Goal: Communication & Community: Share content

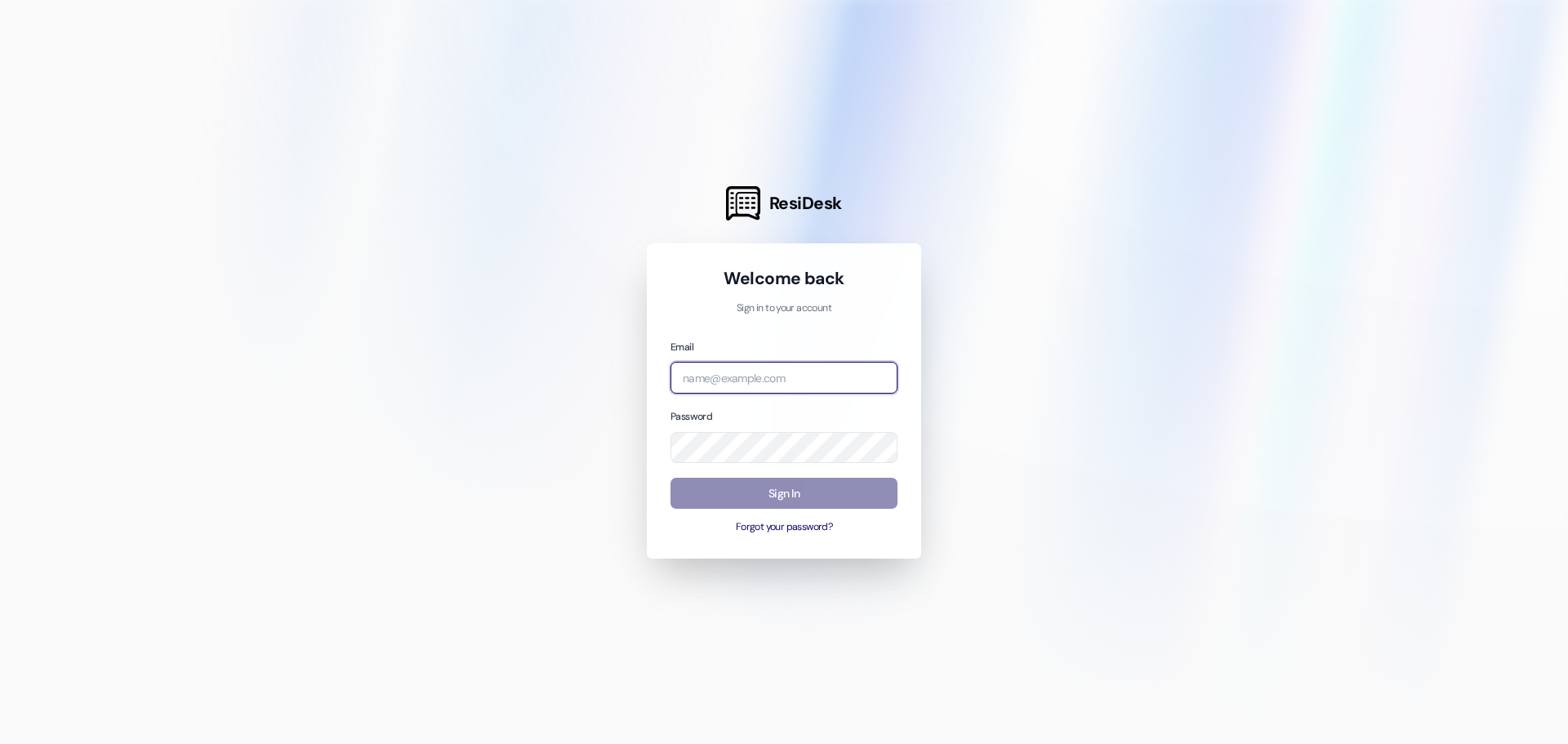
type input "[PERSON_NAME][EMAIL_ADDRESS][DOMAIN_NAME]"
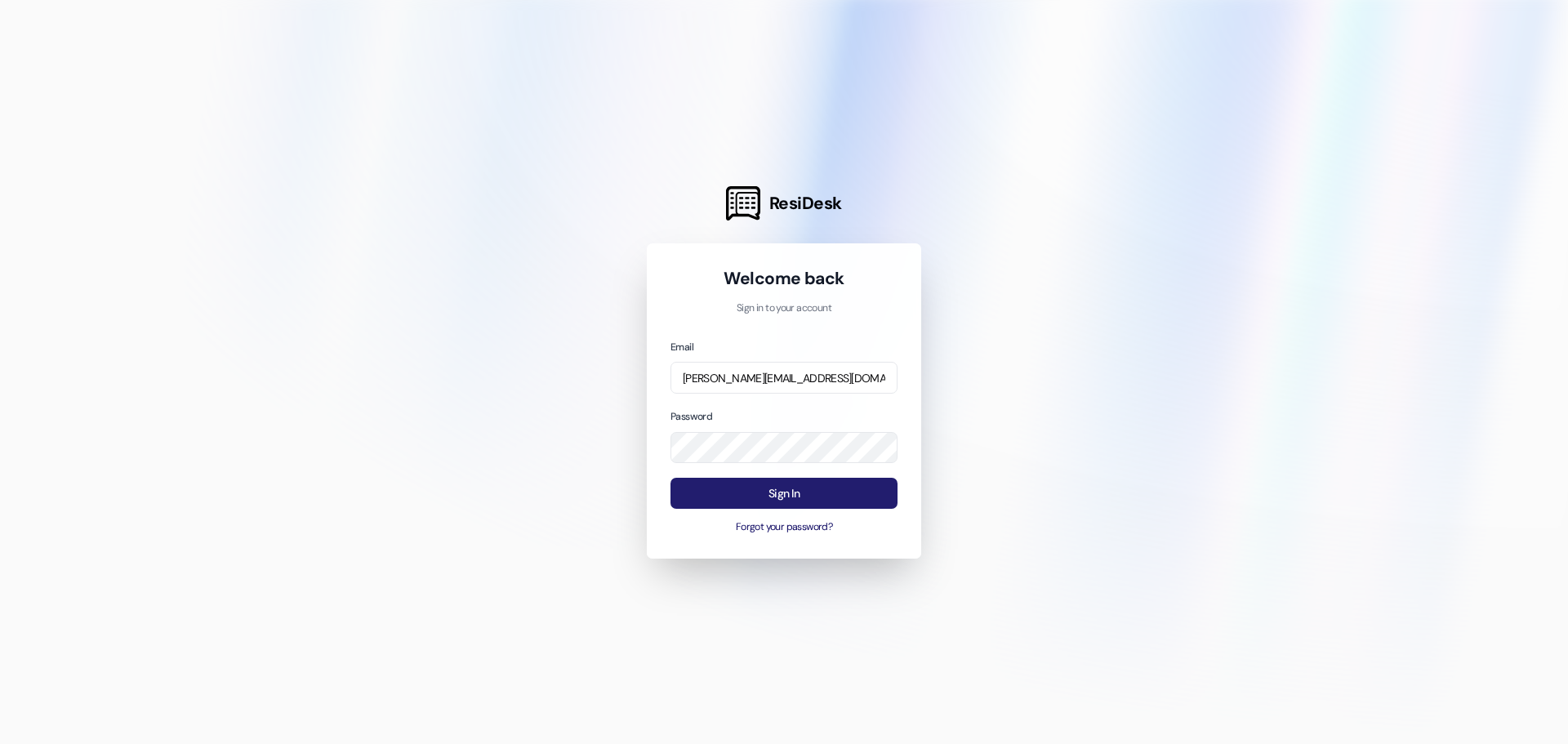
click at [765, 497] on button "Sign In" at bounding box center [784, 494] width 227 height 32
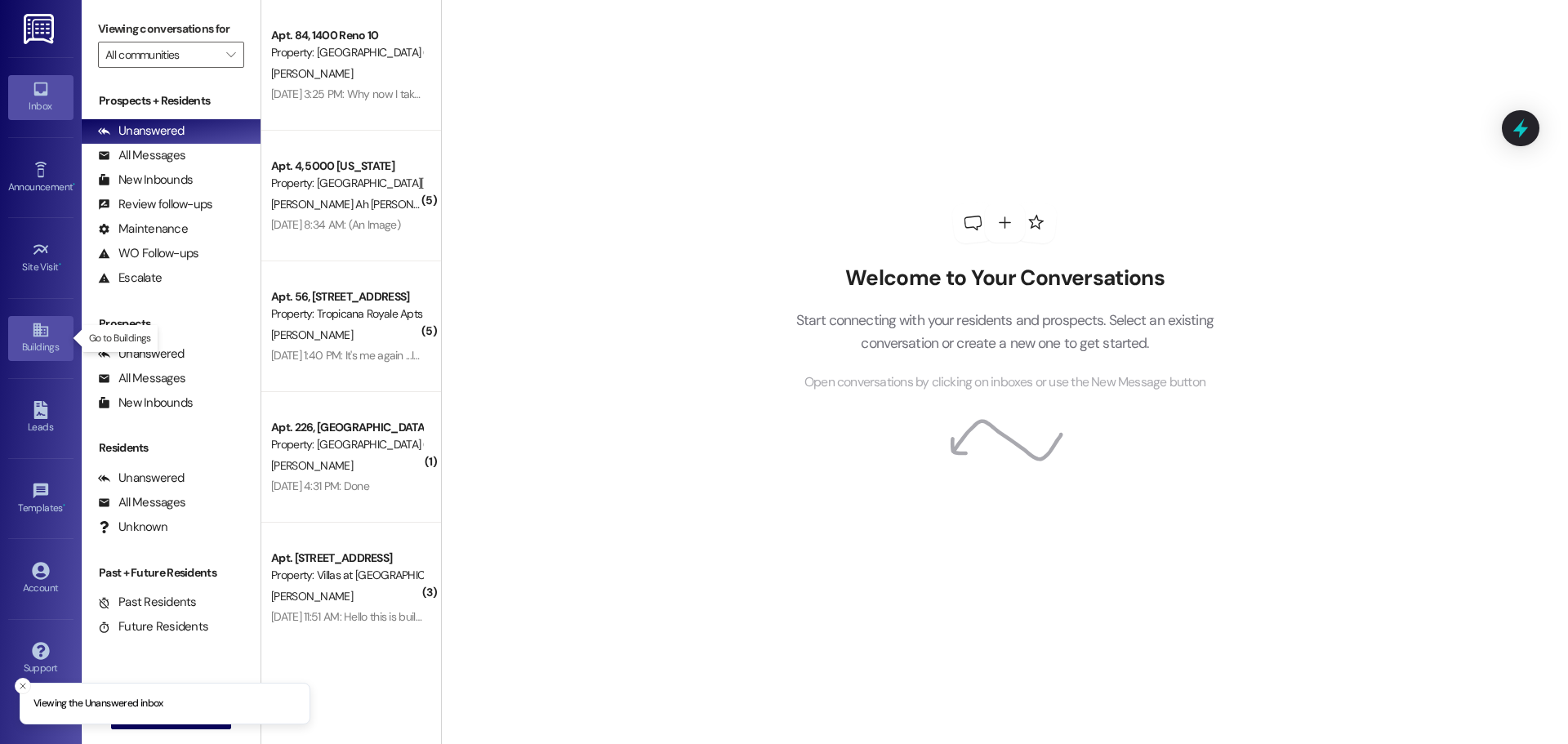
click at [20, 339] on div "Buildings" at bounding box center [40, 346] width 82 height 16
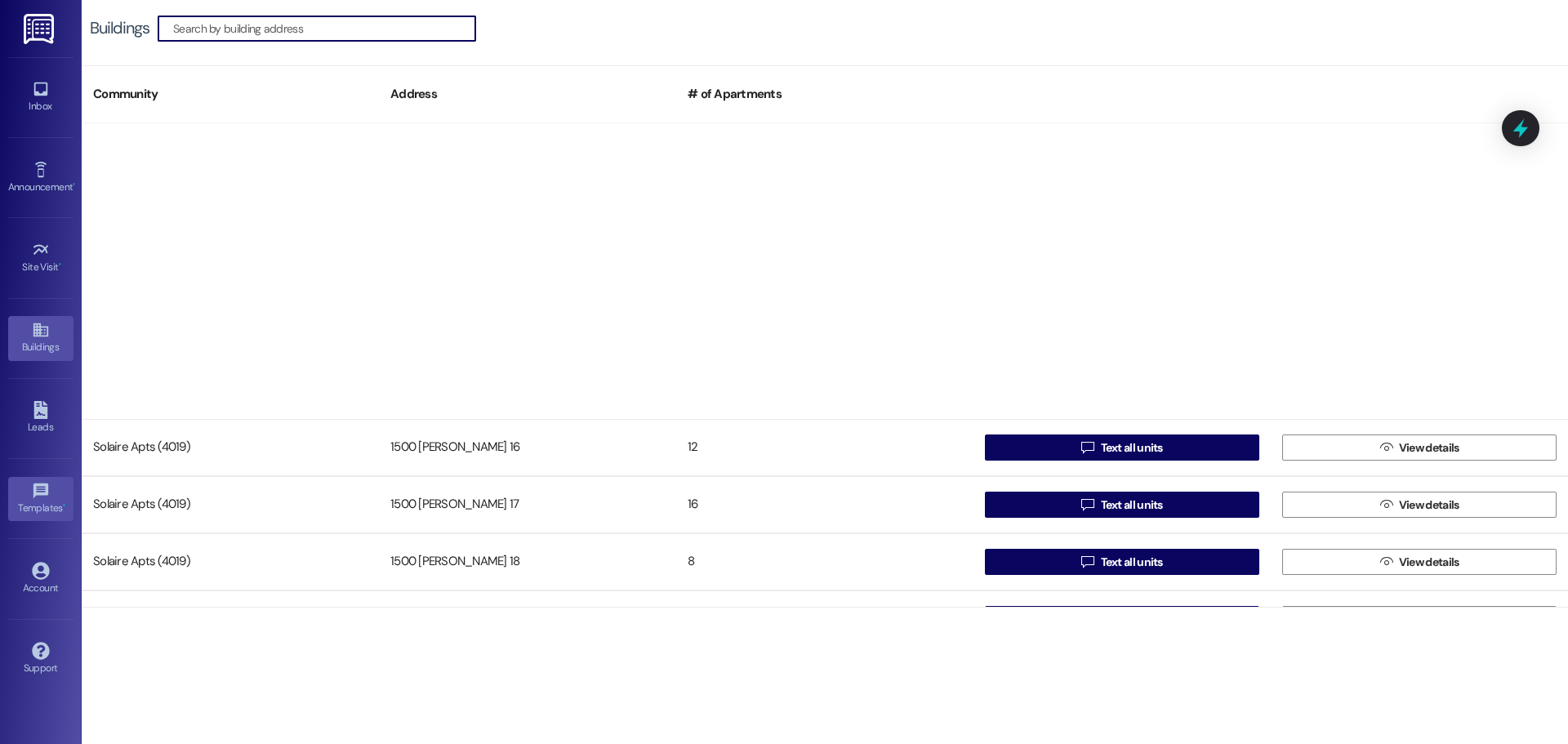
scroll to position [2599, 0]
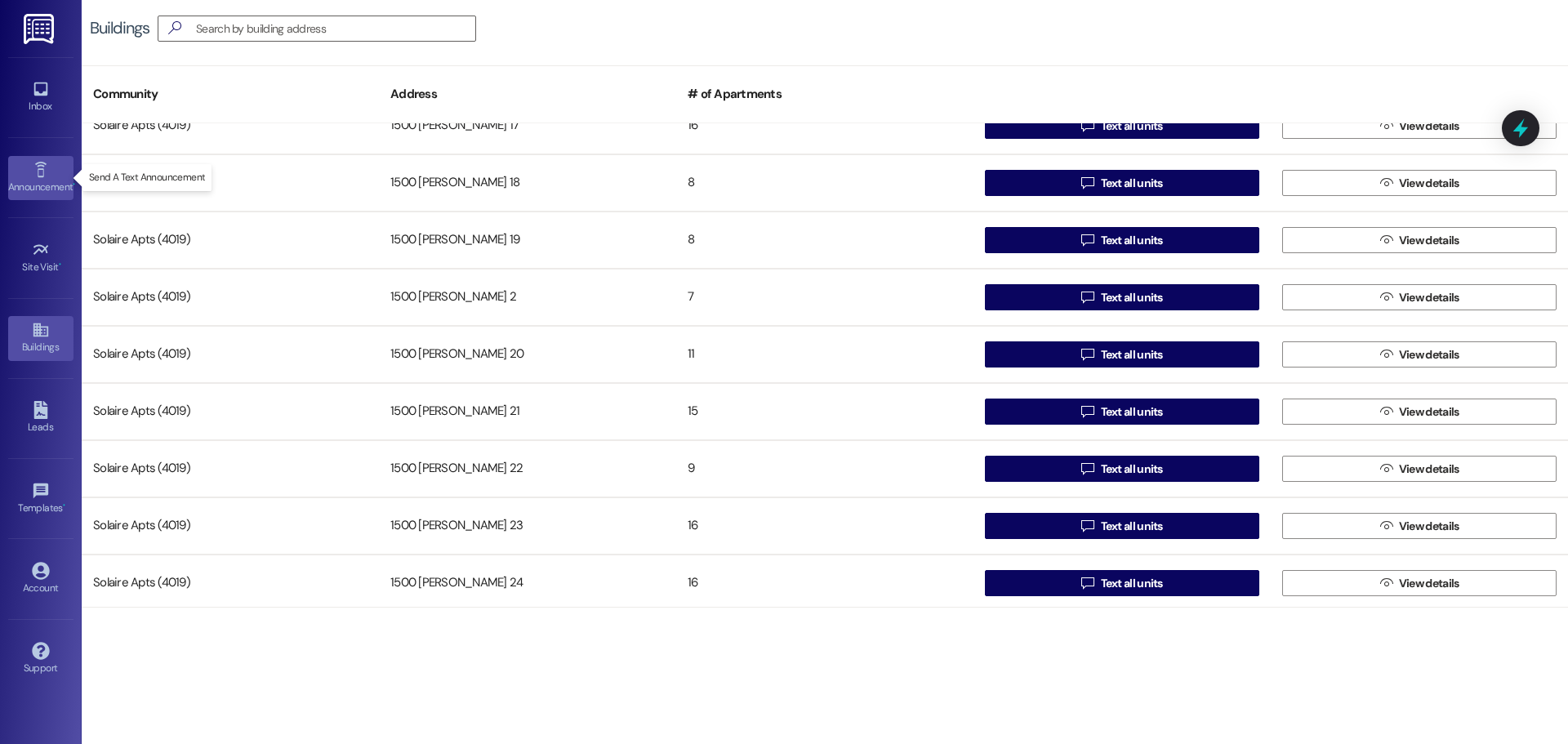
click at [52, 176] on link "Announcement •" at bounding box center [41, 178] width 66 height 44
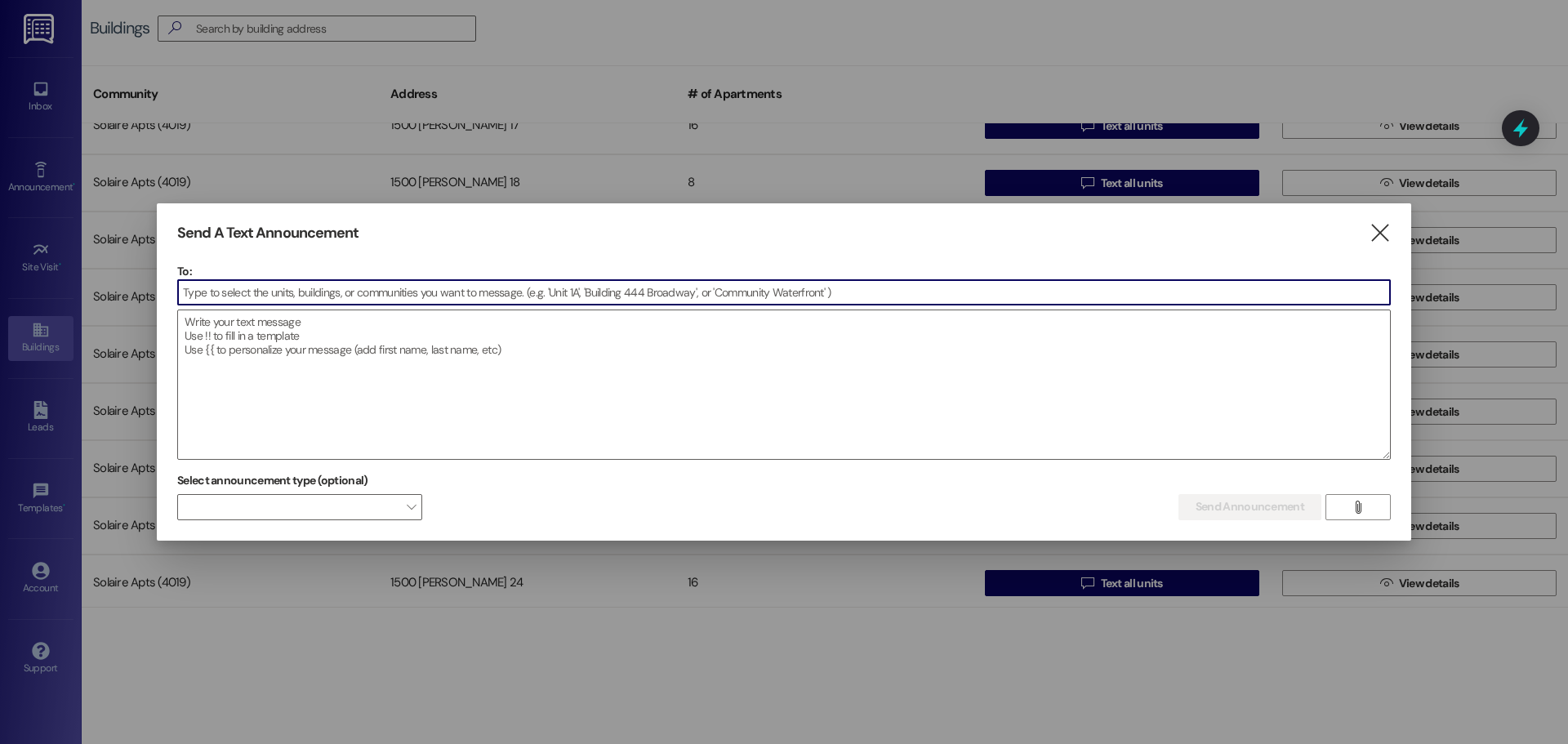
drag, startPoint x: 206, startPoint y: 296, endPoint x: 208, endPoint y: 271, distance: 25.1
click at [206, 295] on input at bounding box center [783, 292] width 1212 height 24
click at [1385, 233] on icon "" at bounding box center [1379, 233] width 22 height 17
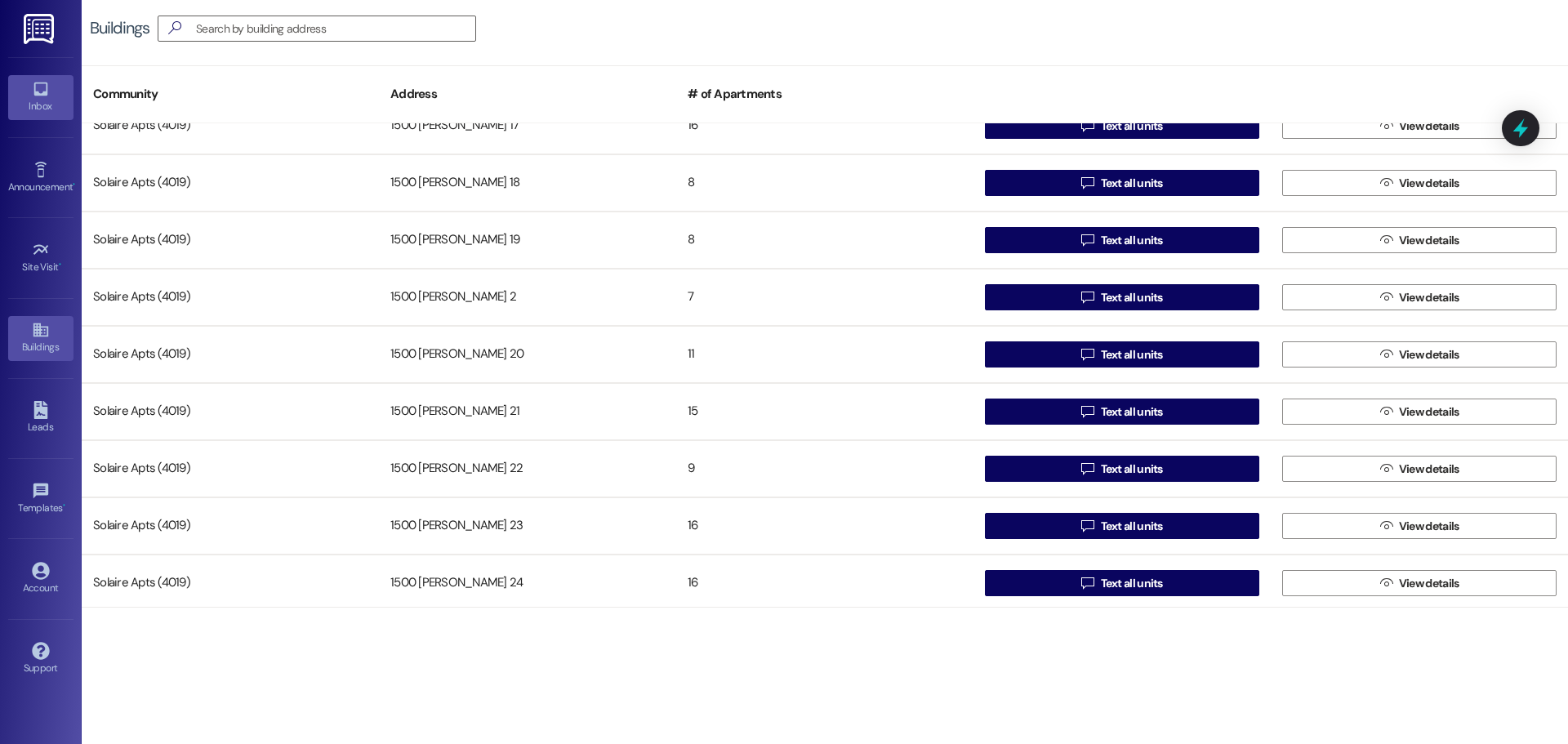
click at [51, 105] on div "Inbox" at bounding box center [40, 105] width 82 height 16
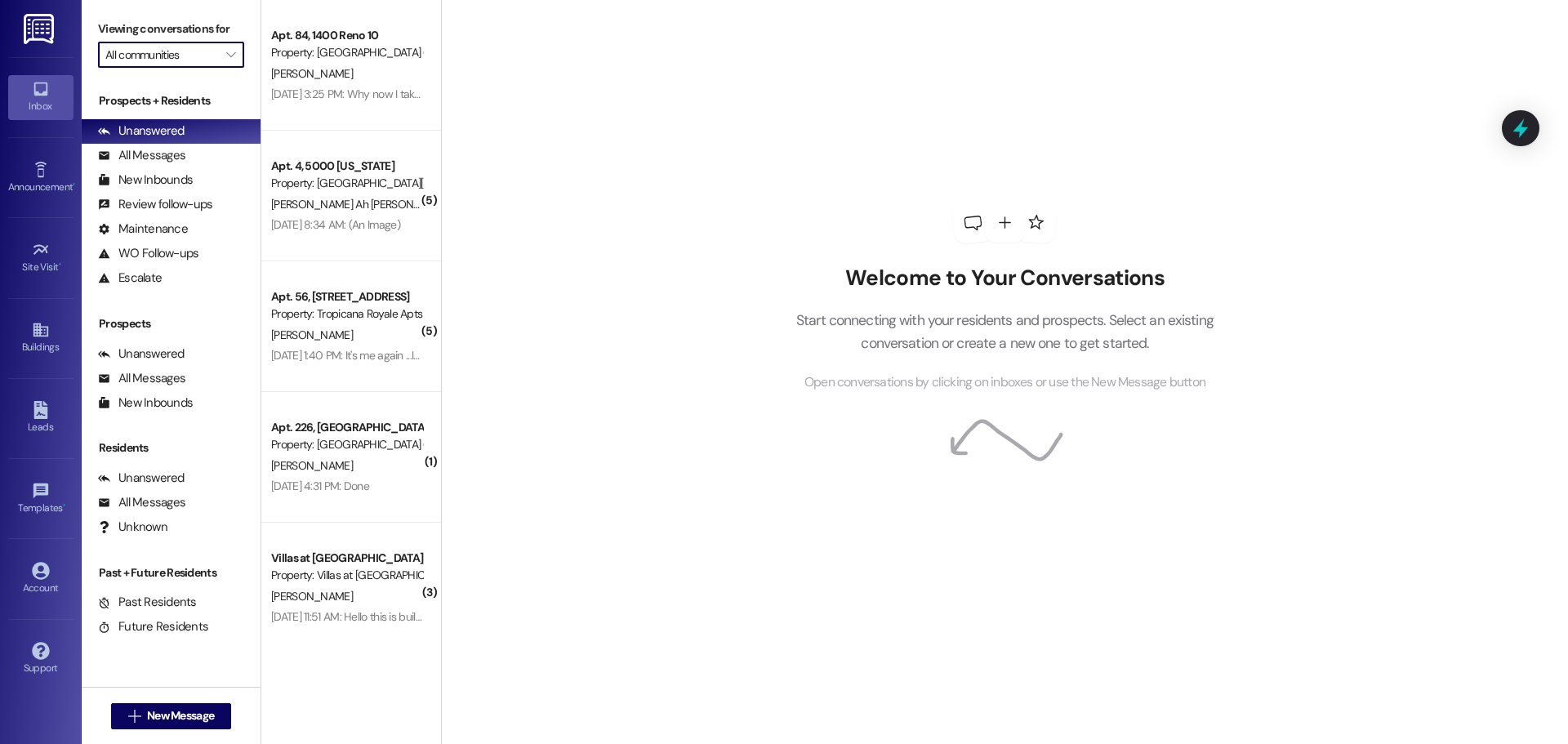
click at [170, 61] on input "All communities" at bounding box center [162, 54] width 113 height 26
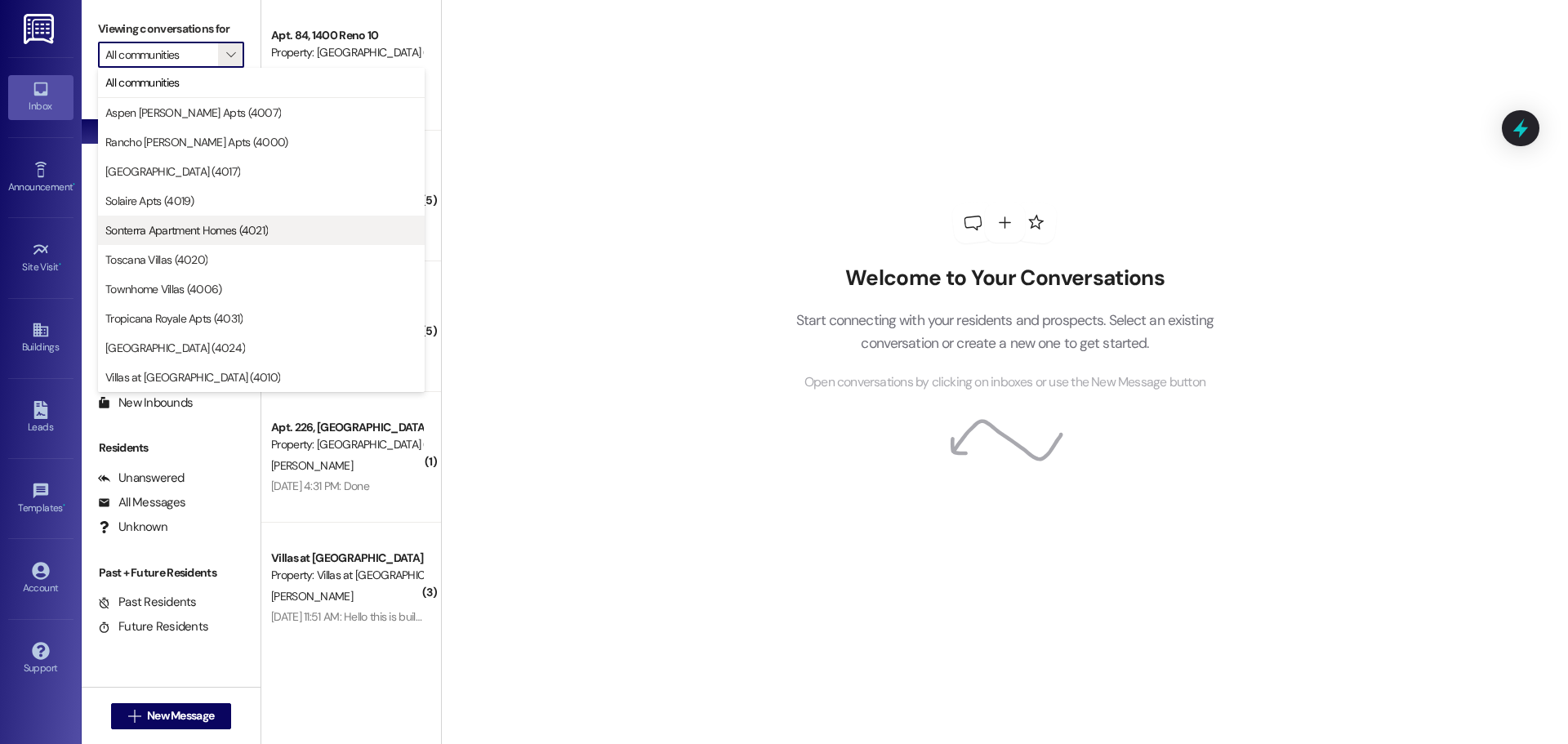
click at [180, 233] on span "Sonterra Apartment Homes (4021)" at bounding box center [186, 230] width 163 height 16
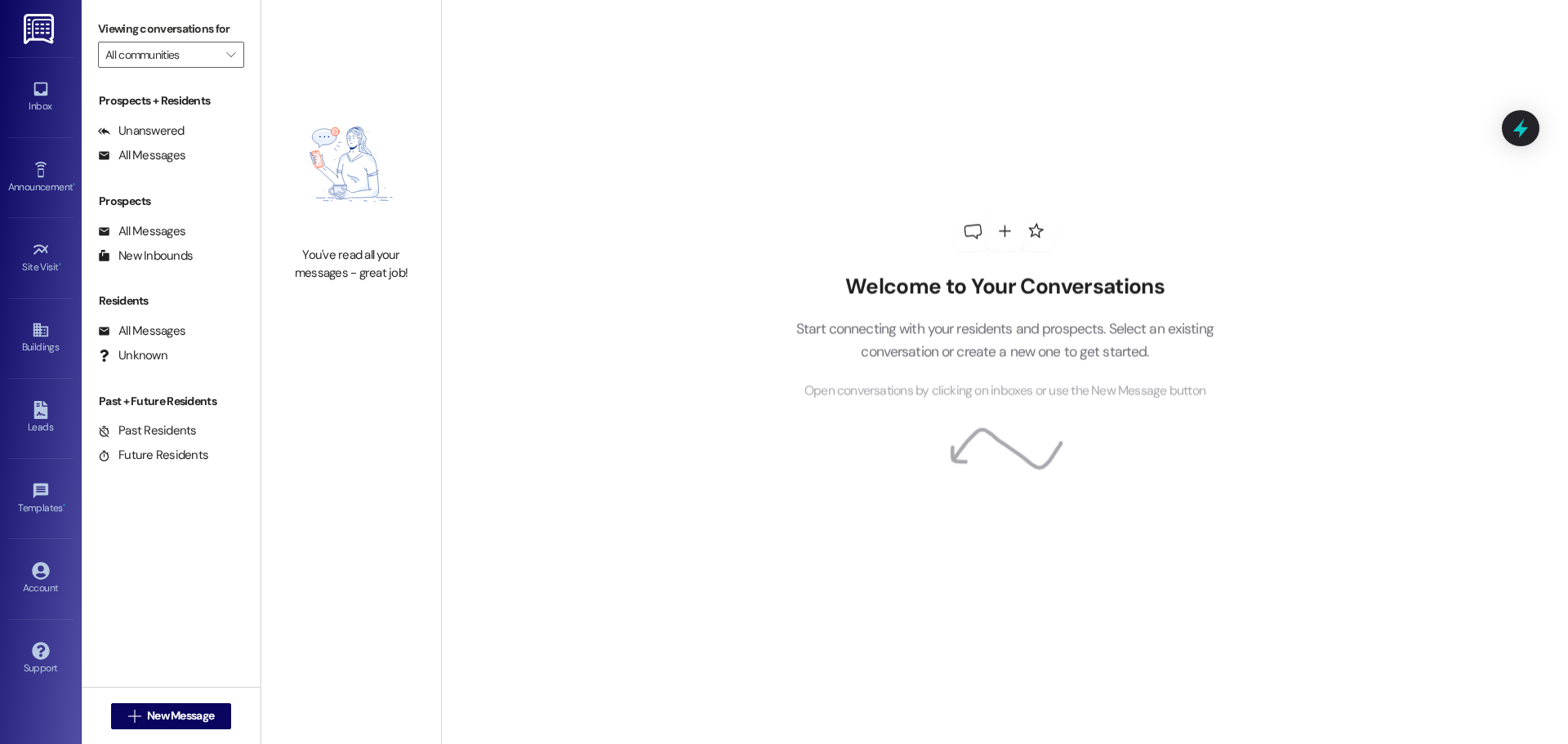
type input "Sonterra Apartment Homes (4021)"
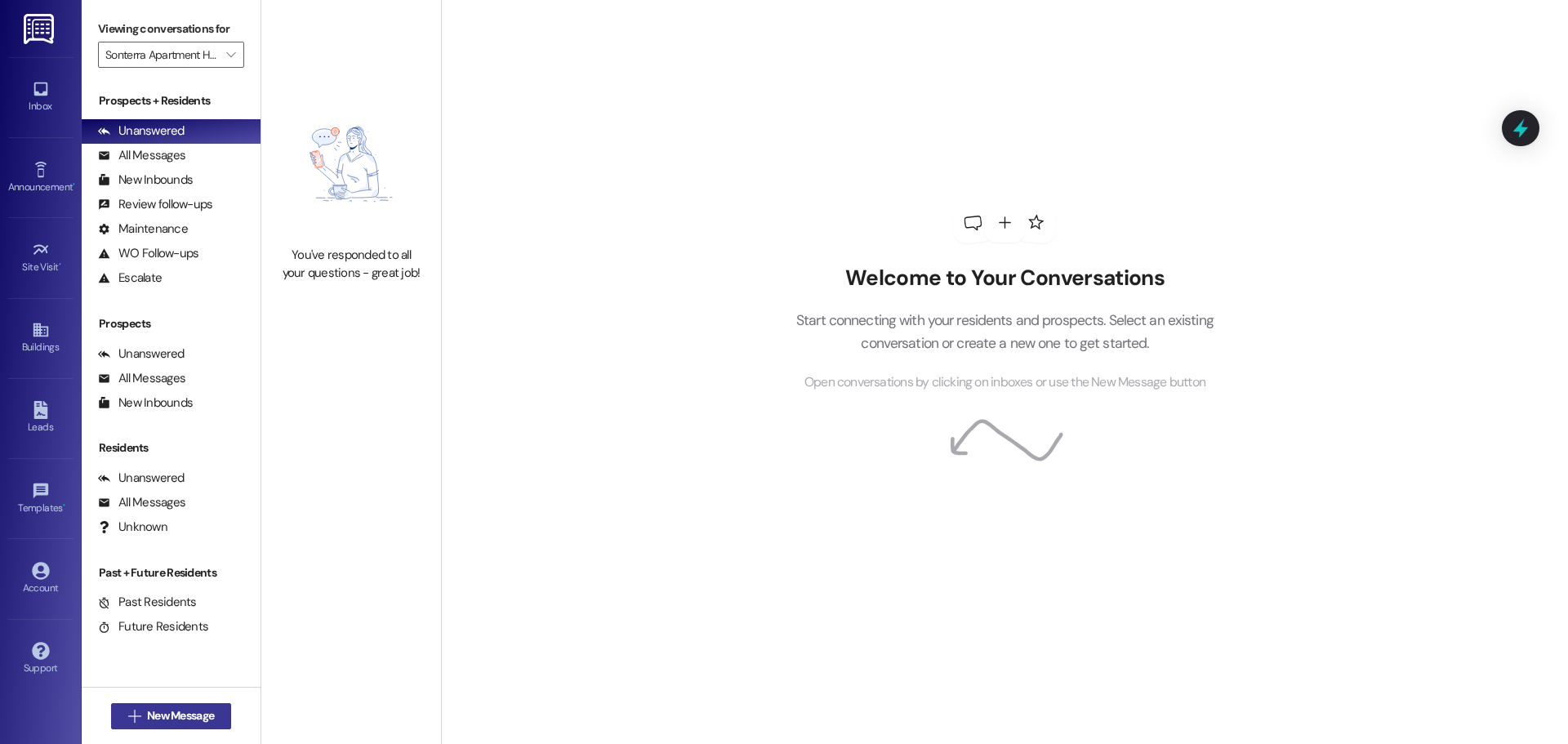
click at [207, 713] on span "New Message" at bounding box center [181, 716] width 67 height 17
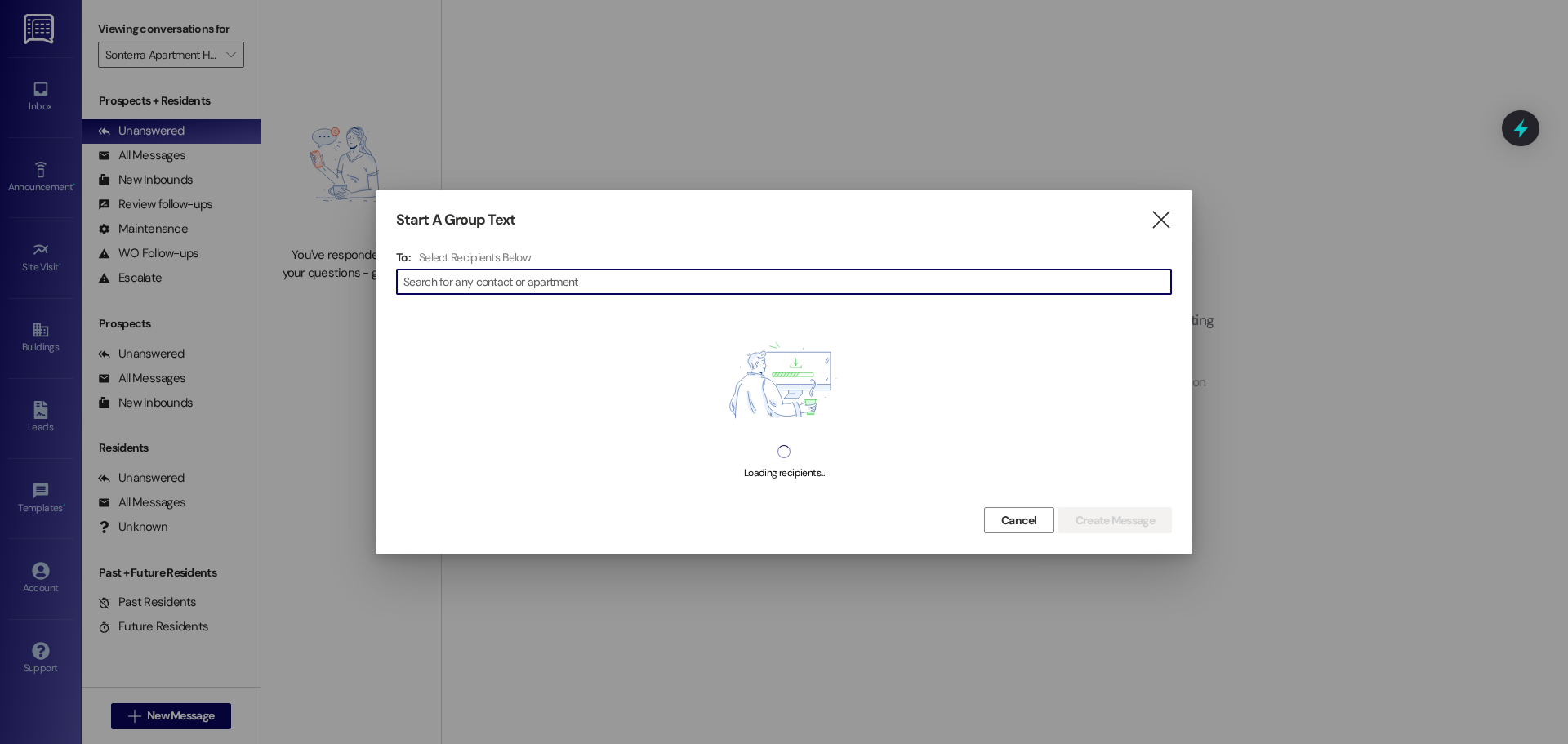
click at [583, 262] on div "Select Recipients Below" at bounding box center [786, 257] width 735 height 14
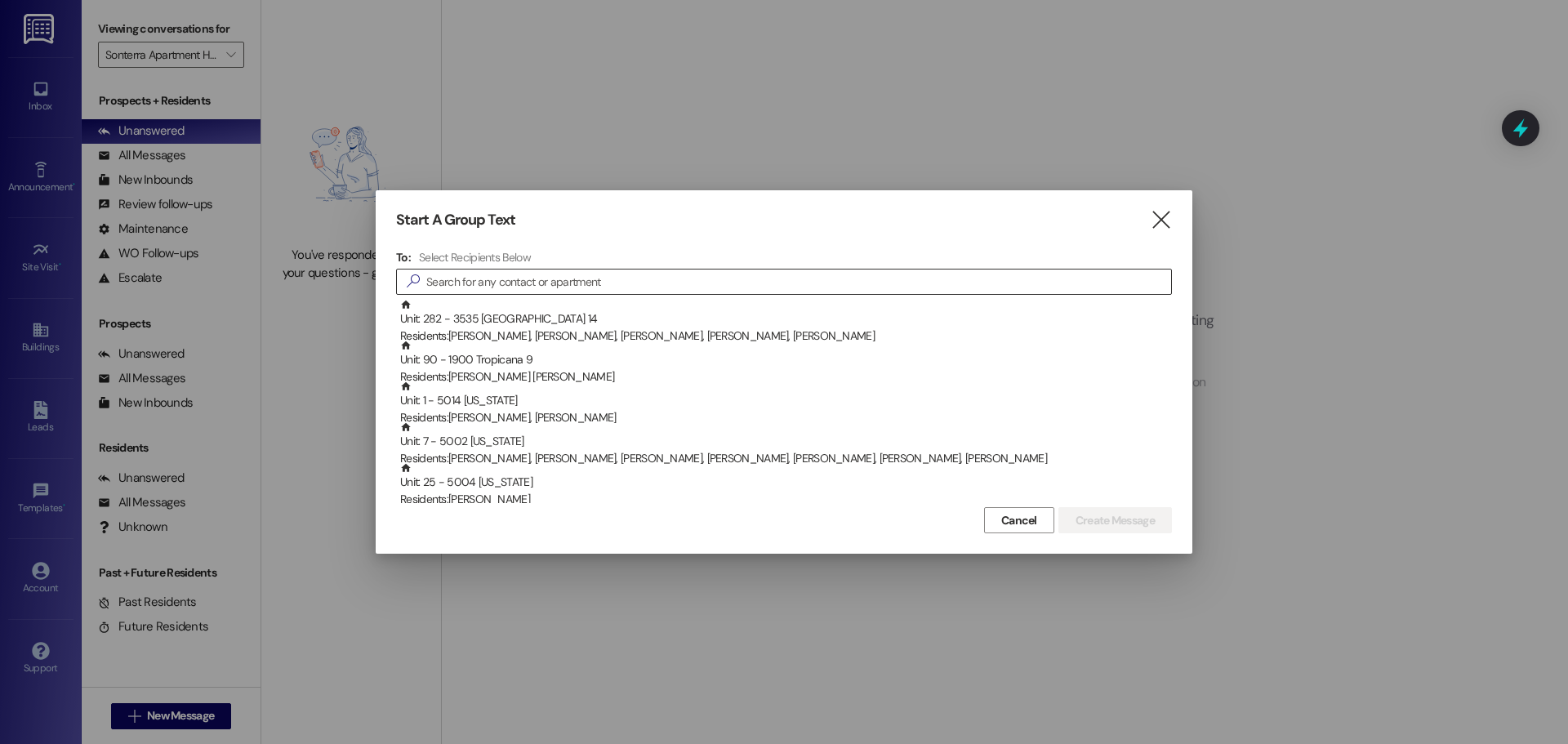
click at [568, 292] on input at bounding box center [798, 281] width 744 height 23
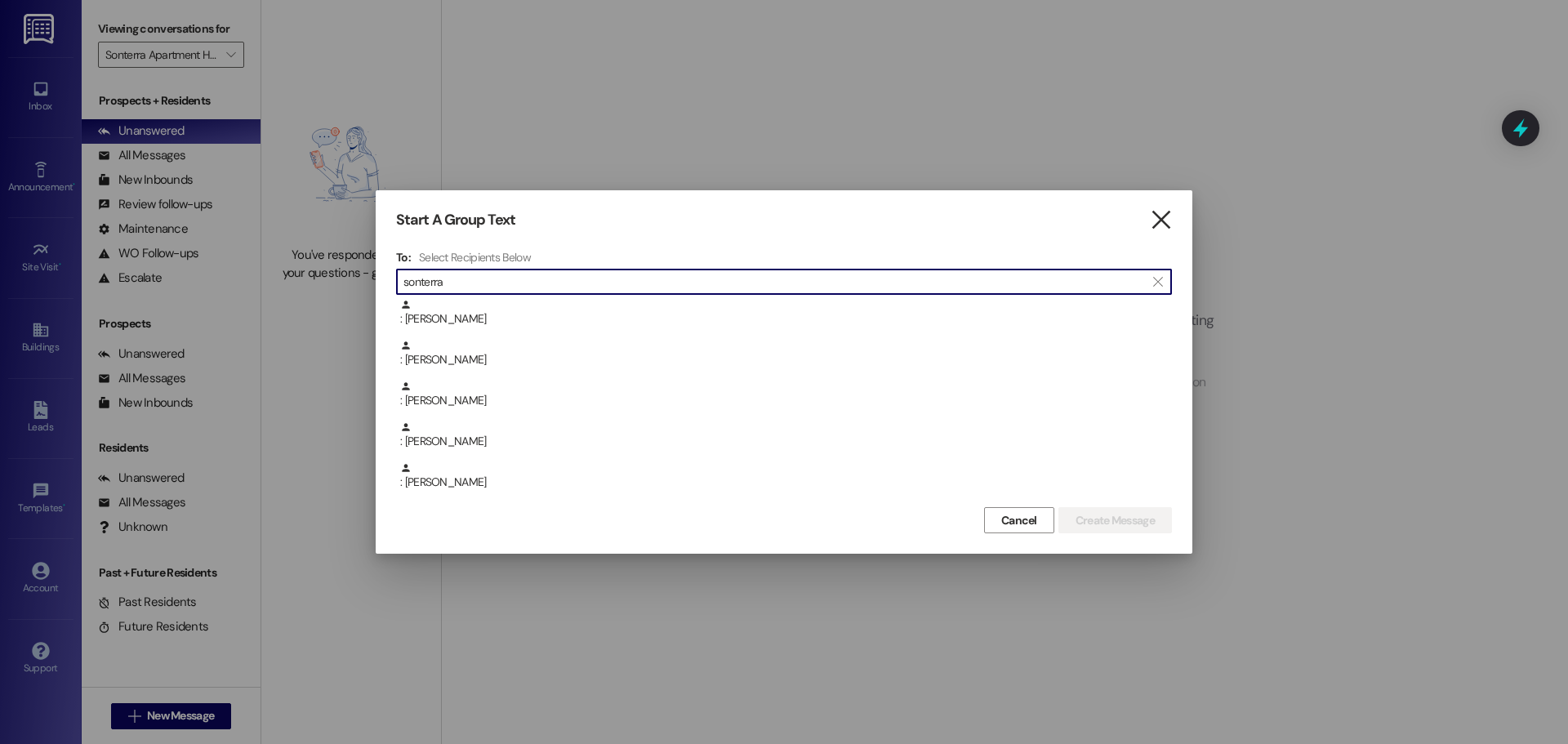
type input "sonterra"
click at [1165, 218] on icon "" at bounding box center [1160, 220] width 22 height 17
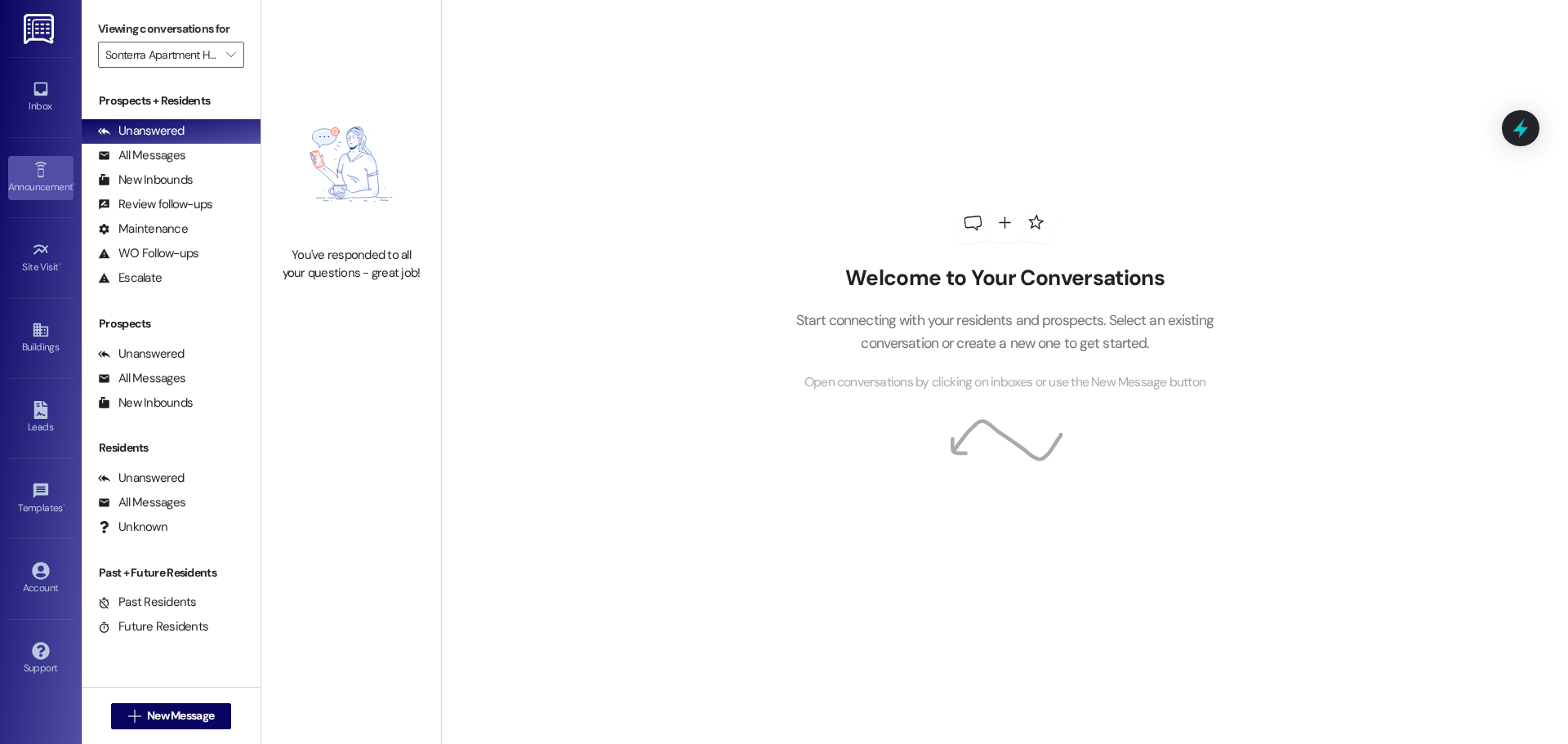
click at [51, 179] on div "Announcement •" at bounding box center [40, 186] width 82 height 16
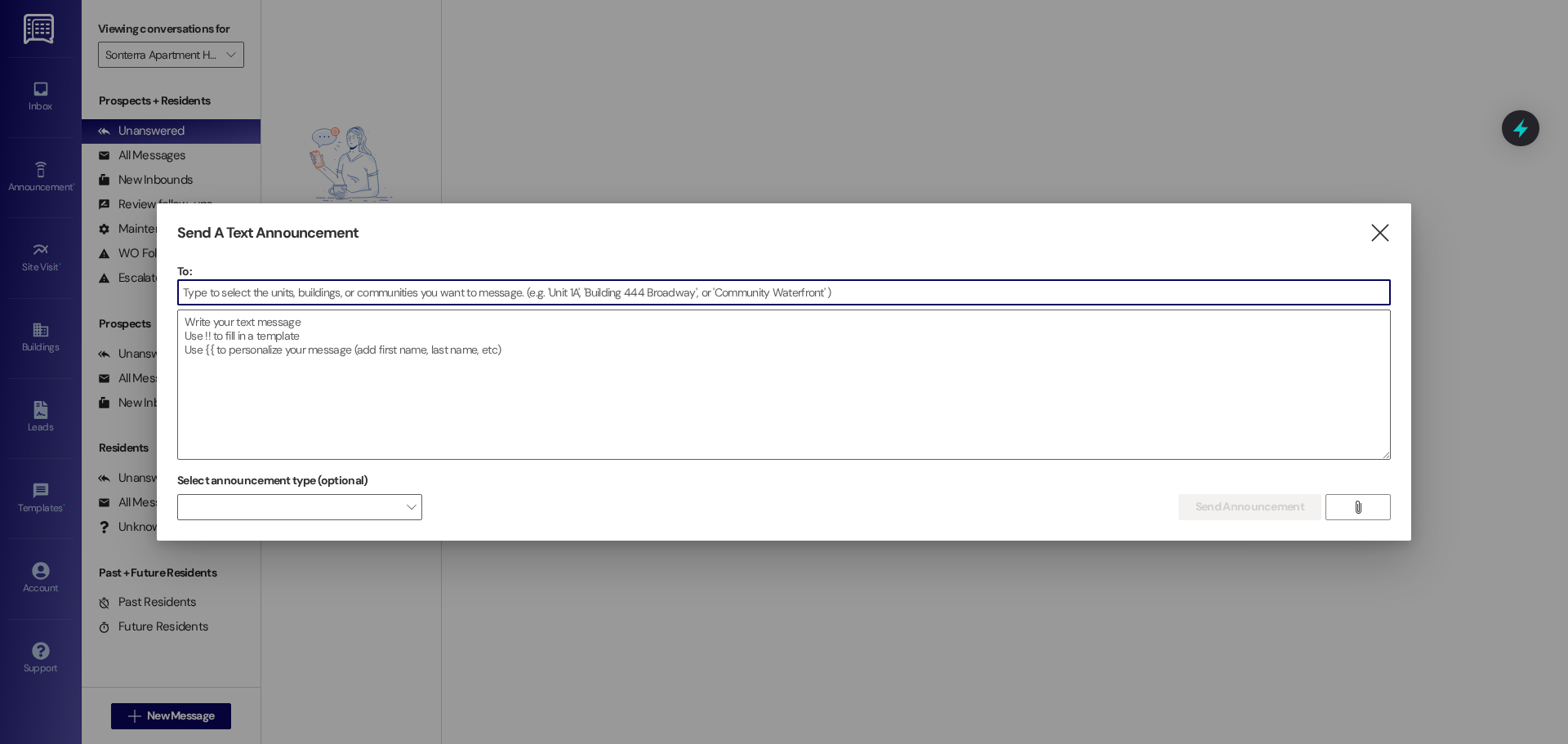
click at [284, 298] on input at bounding box center [783, 292] width 1212 height 24
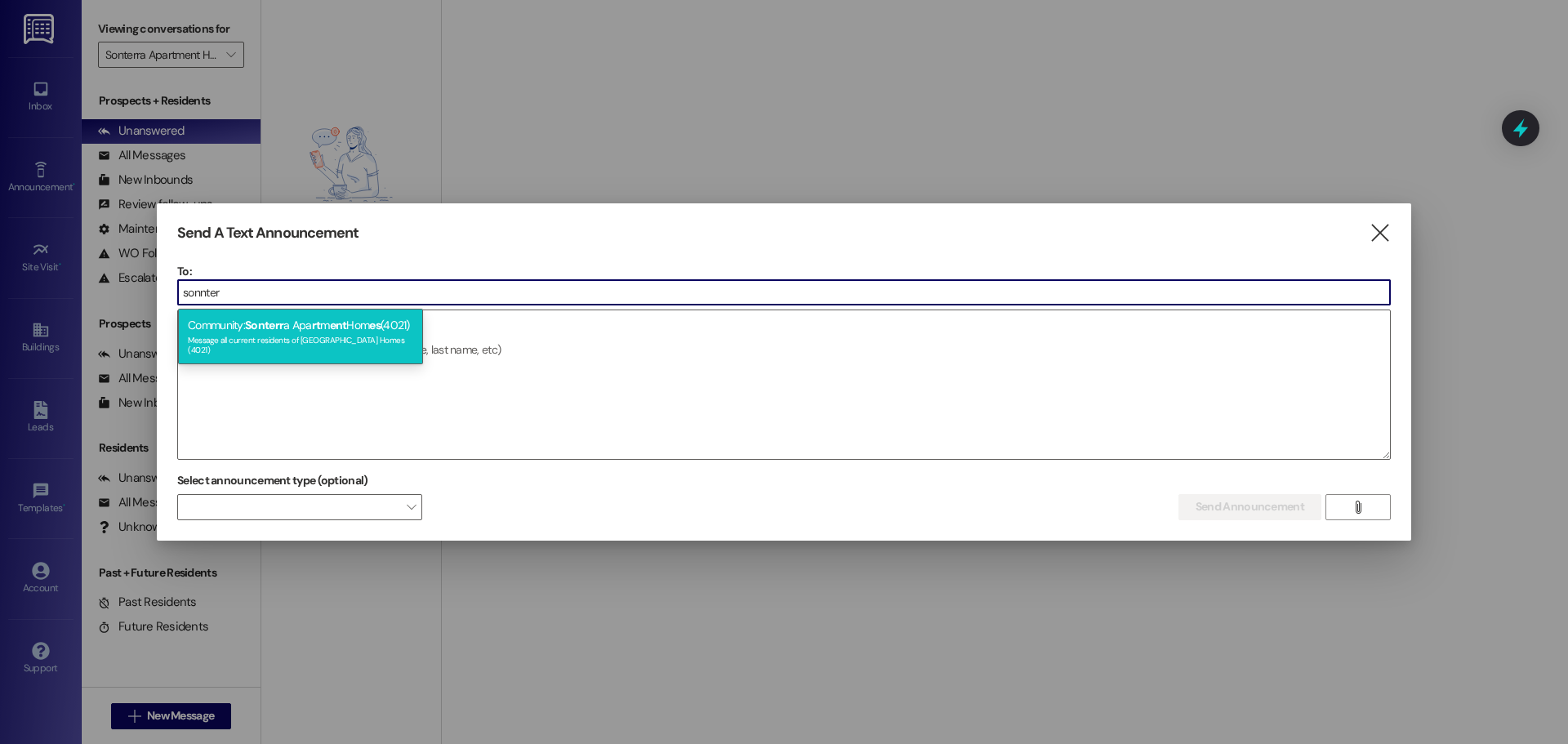
type input "sonnter"
click at [257, 345] on div "Message all current residents of [GEOGRAPHIC_DATA] Homes (4021)" at bounding box center [301, 343] width 226 height 23
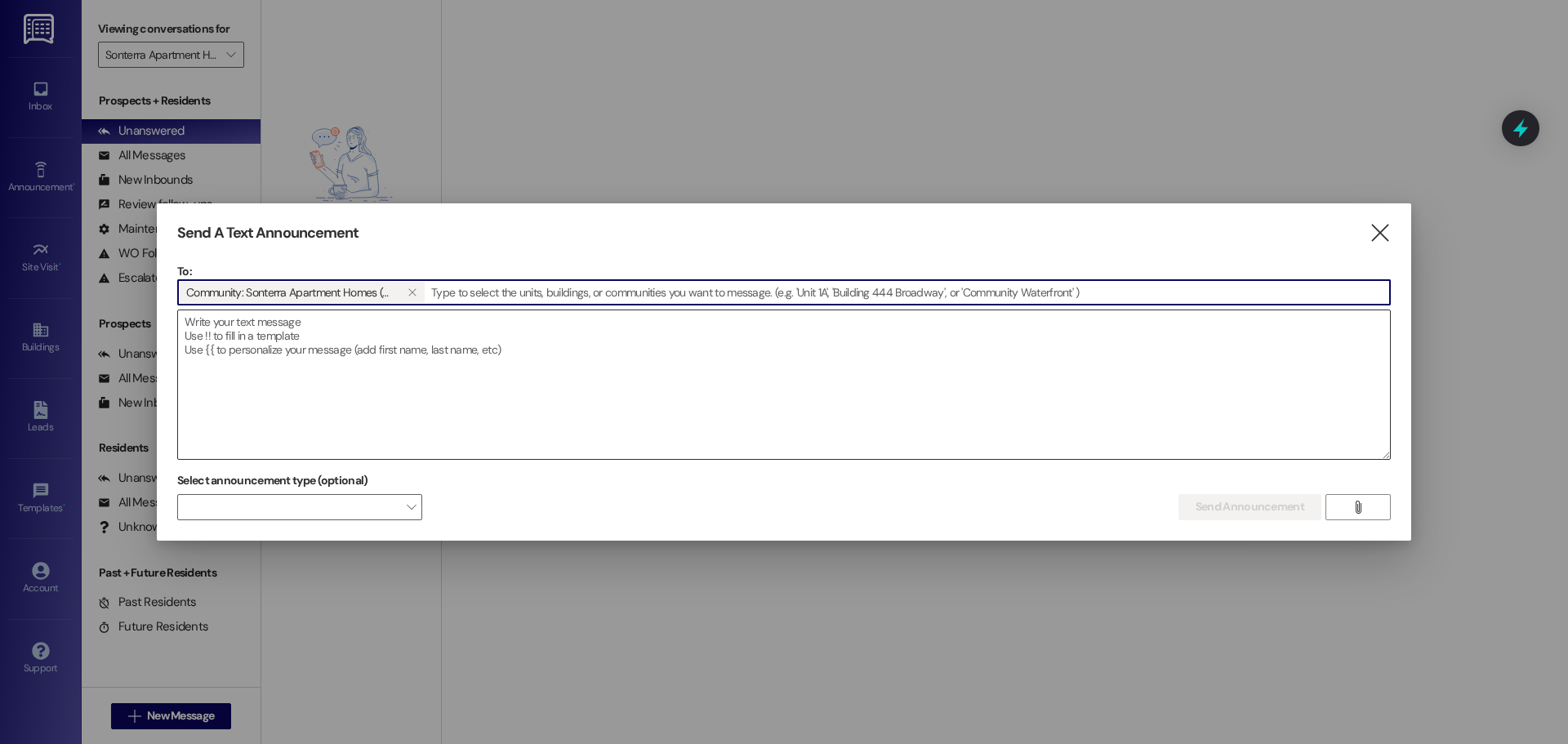
click at [322, 346] on textarea at bounding box center [783, 384] width 1212 height 148
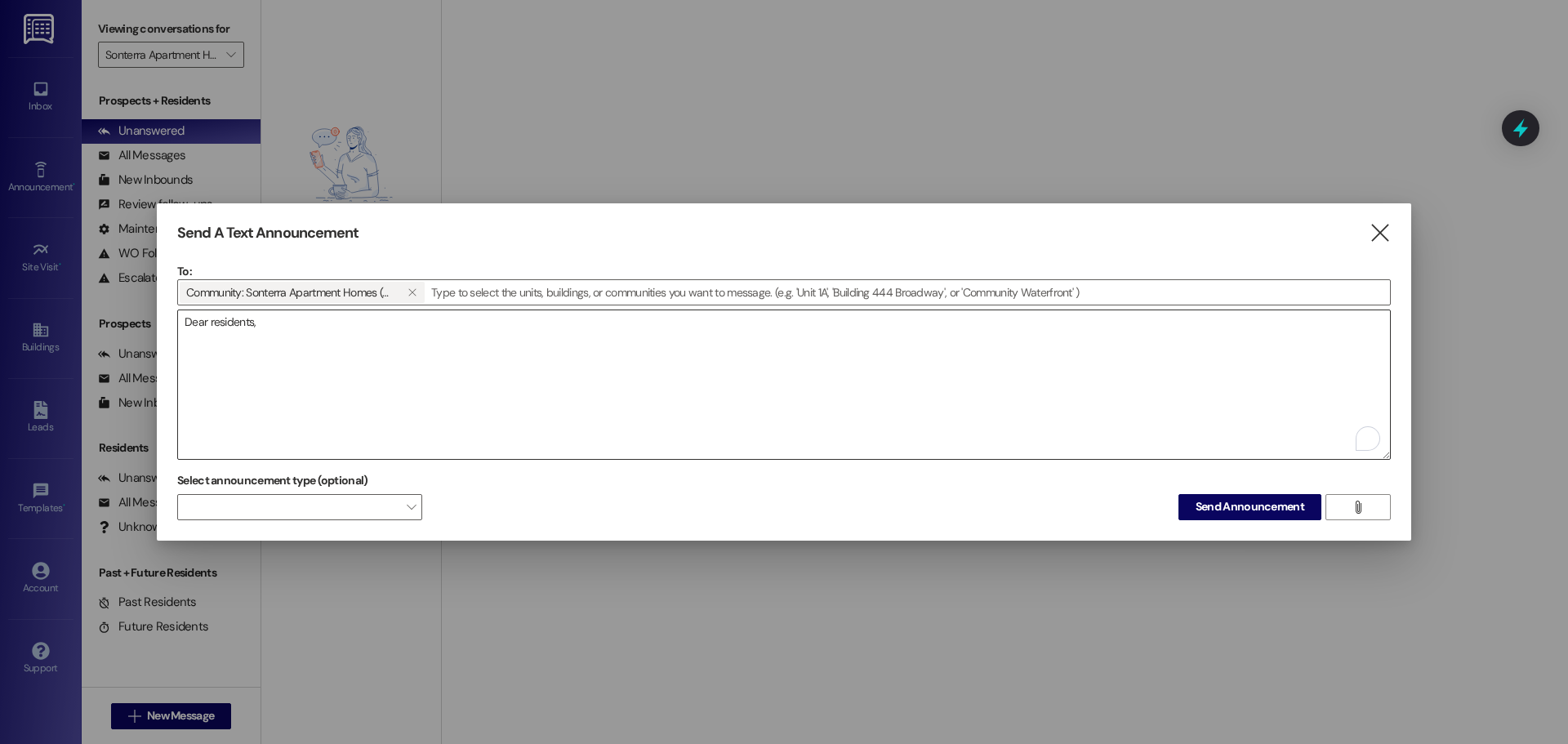
click at [803, 398] on textarea "Dear residents," at bounding box center [783, 384] width 1212 height 148
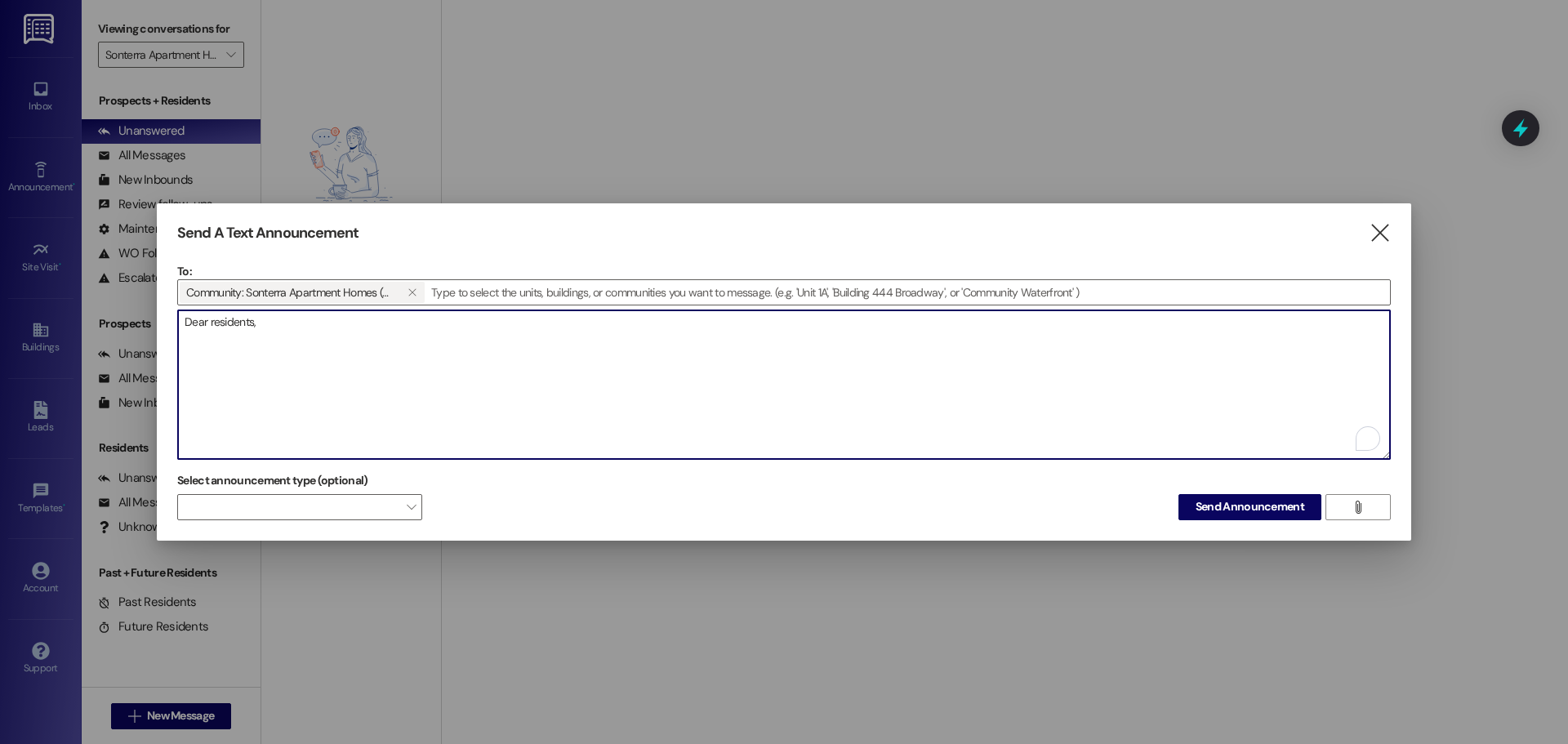
click at [392, 349] on textarea "Dear residents," at bounding box center [783, 384] width 1212 height 148
click at [392, 345] on textarea "Dear residents," at bounding box center [783, 384] width 1212 height 148
drag, startPoint x: 389, startPoint y: 338, endPoint x: 118, endPoint y: 346, distance: 271.1
click at [118, 346] on div "Send A Text Announcement  To: Community: Sonterra Apartment Homes (4021)   D…" at bounding box center [784, 372] width 1568 height 744
paste textarea "Attention Residents: There is an active fire near buildings 33 and 34. We kindl…"
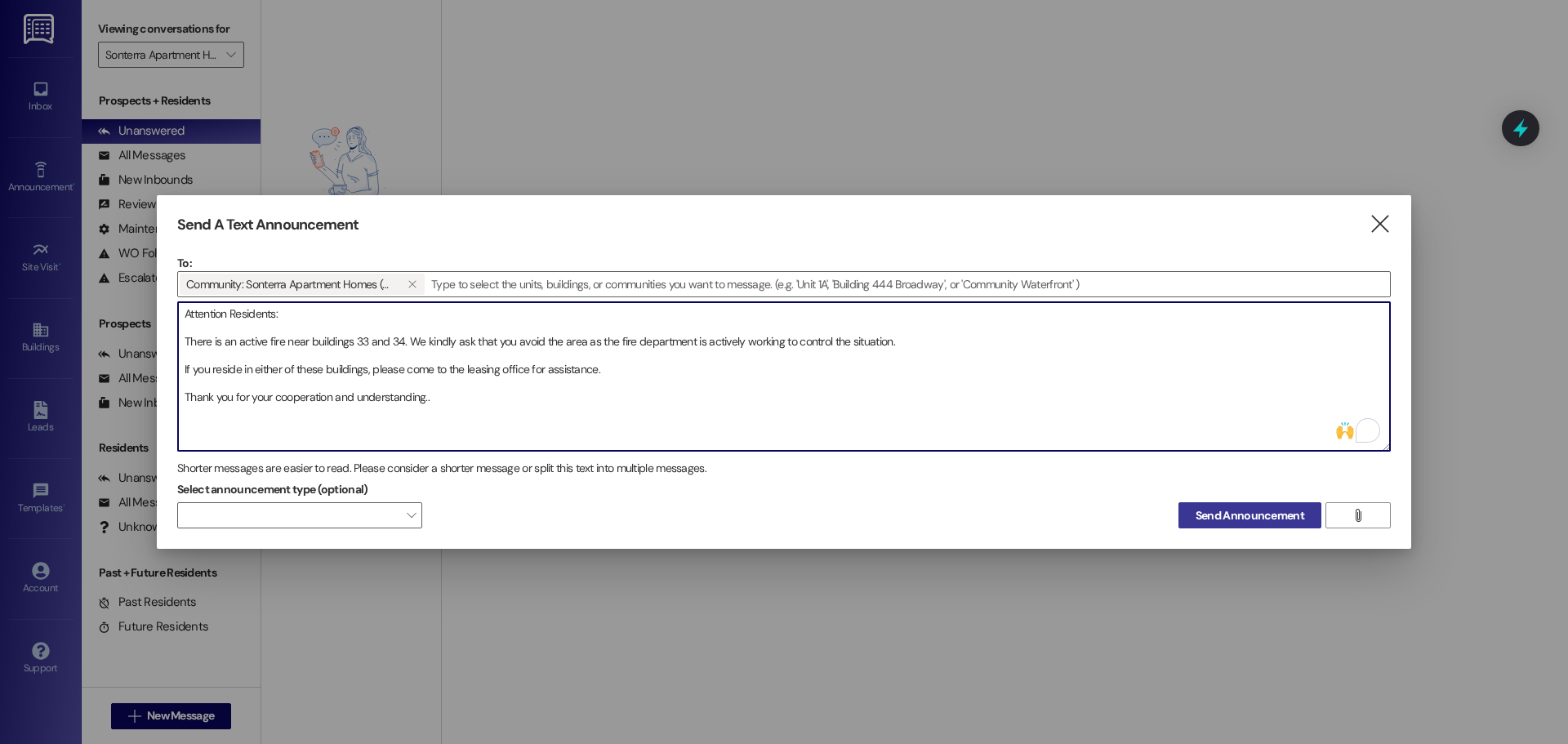
type textarea "Attention Residents: There is an active fire near buildings 33 and 34. We kindl…"
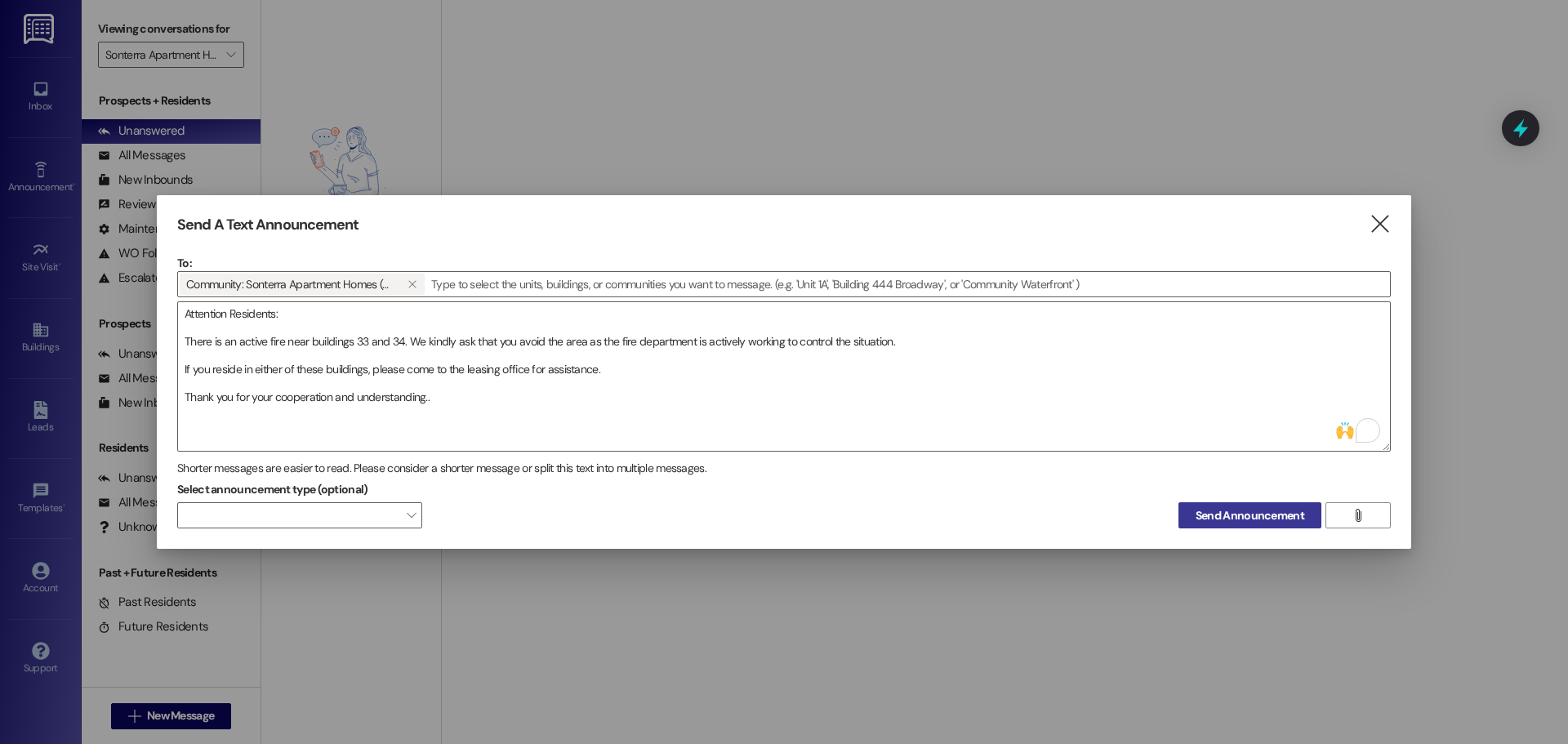
click at [1215, 516] on span "Send Announcement" at bounding box center [1250, 516] width 109 height 17
